Goal: Book appointment/travel/reservation

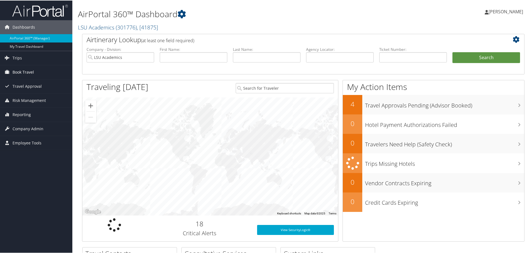
click at [16, 72] on span "Book Travel" at bounding box center [23, 72] width 21 height 14
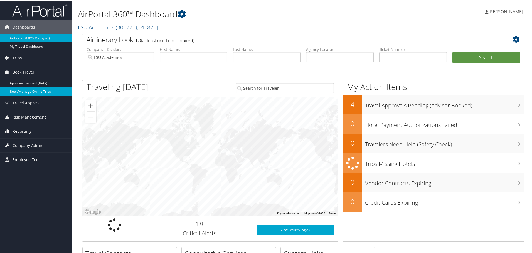
click at [49, 91] on link "Book/Manage Online Trips" at bounding box center [36, 91] width 72 height 8
click at [43, 88] on link "Book/Manage Online Trips" at bounding box center [36, 91] width 72 height 8
